Goal: Obtain resource: Download file/media

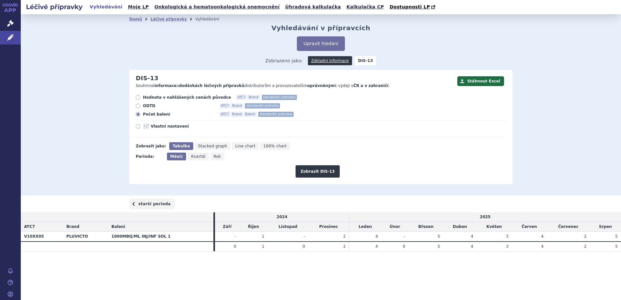
click at [153, 200] on link "starší perioda" at bounding box center [152, 204] width 46 height 10
click at [484, 203] on link "novější perioda" at bounding box center [488, 204] width 49 height 10
click at [482, 81] on button "Stáhnout Excel" at bounding box center [481, 81] width 47 height 10
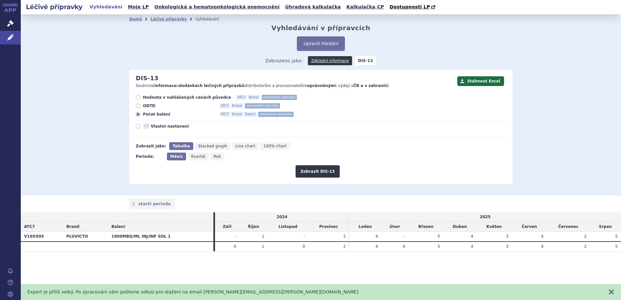
drag, startPoint x: 345, startPoint y: 237, endPoint x: 621, endPoint y: 237, distance: 276.6
click at [621, 237] on tr "V10XX05 PLUVICTO 1000MBQ/ML INJ/INF SOL 1 - 1 - 2 4 -" at bounding box center [321, 237] width 601 height 10
drag, startPoint x: 621, startPoint y: 237, endPoint x: 539, endPoint y: 200, distance: 90.5
click at [539, 200] on div "starší perioda" at bounding box center [321, 204] width 601 height 17
